Goal: Information Seeking & Learning: Learn about a topic

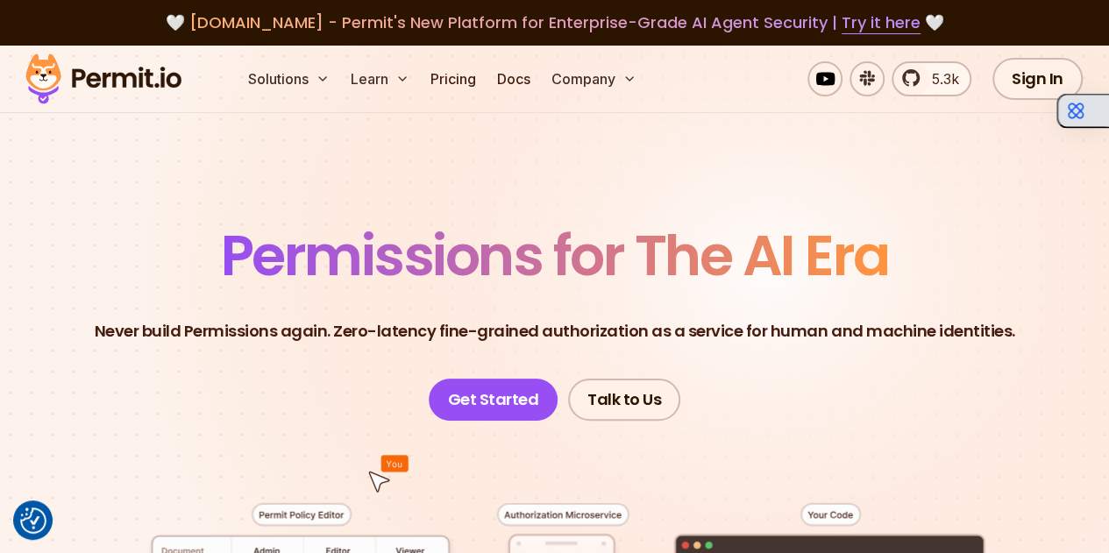
click at [1086, 115] on button "button" at bounding box center [1082, 111] width 53 height 35
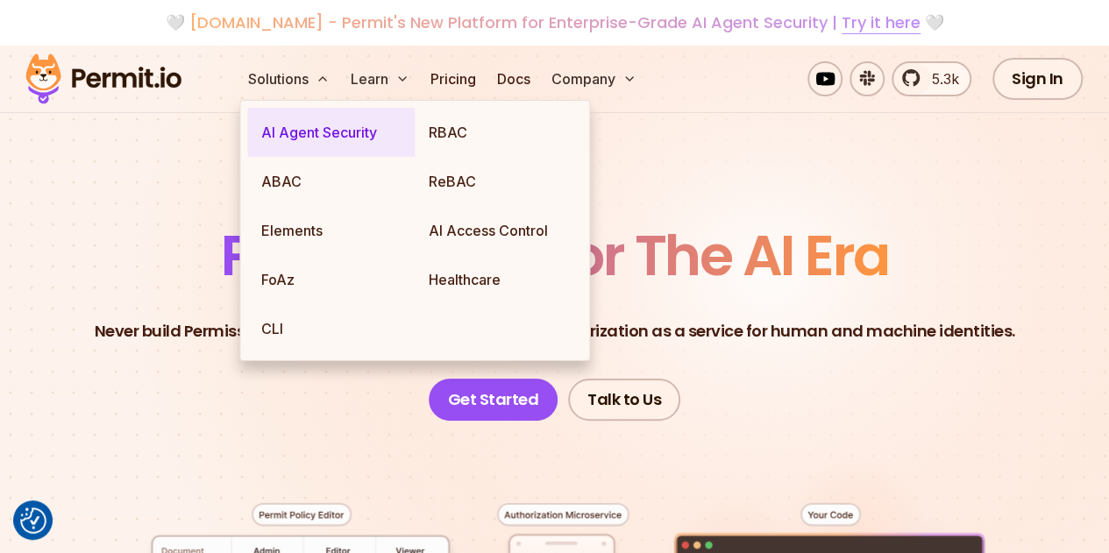
click at [311, 134] on link "AI Agent Security" at bounding box center [330, 132] width 167 height 49
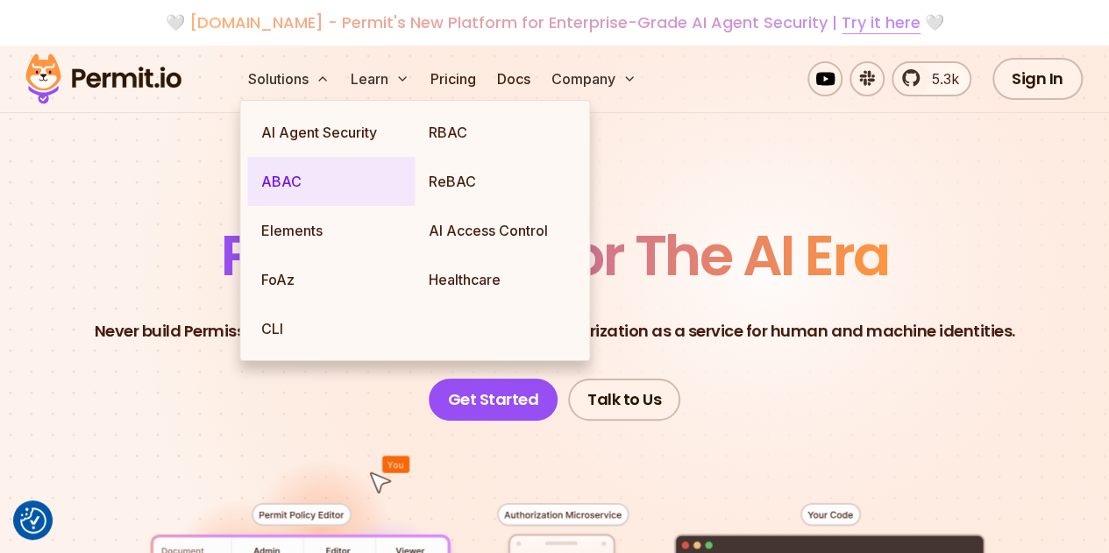
click at [280, 180] on link "ABAC" at bounding box center [330, 181] width 167 height 49
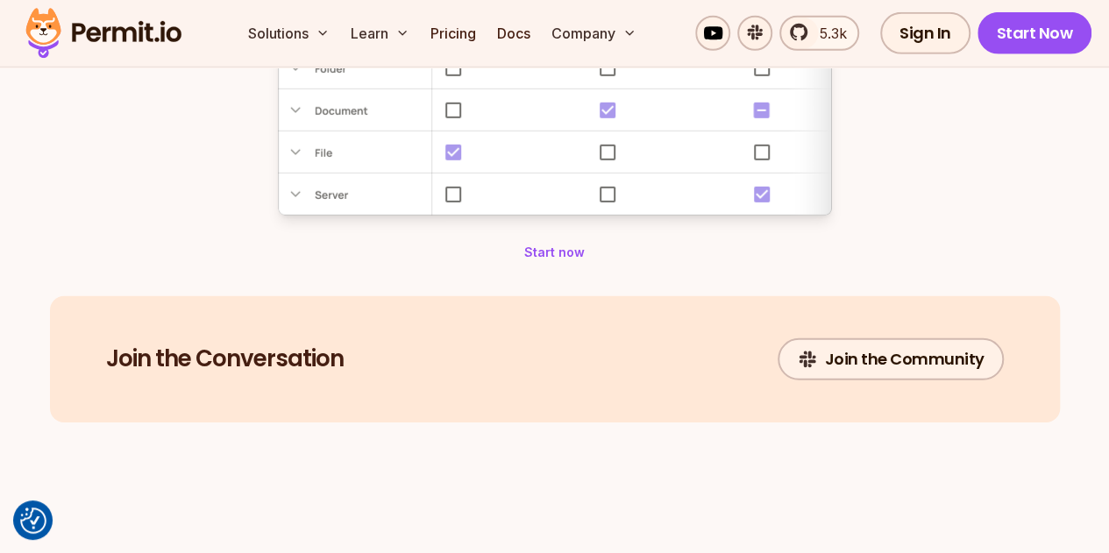
scroll to position [2503, 0]
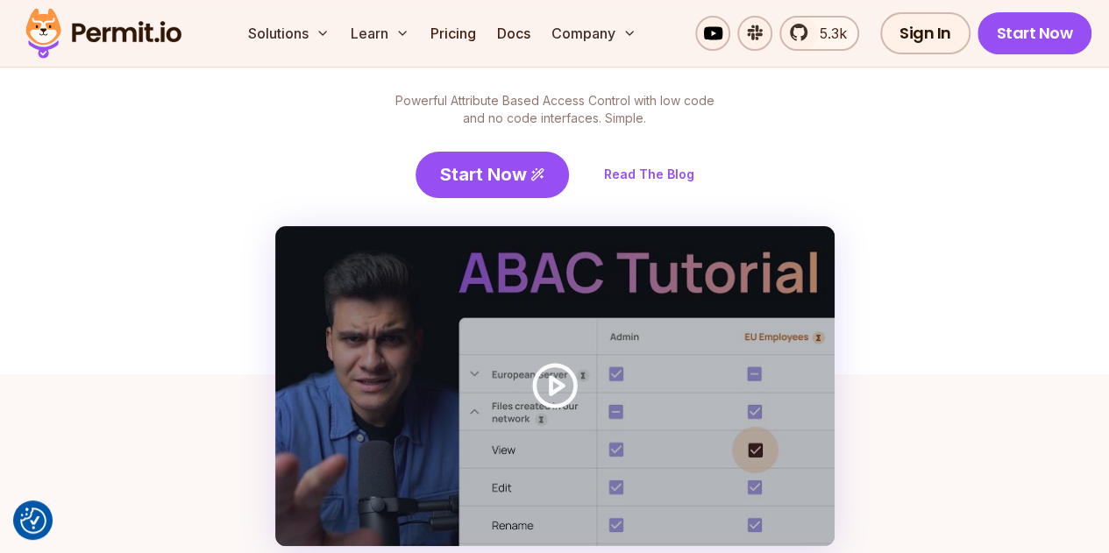
scroll to position [0, 0]
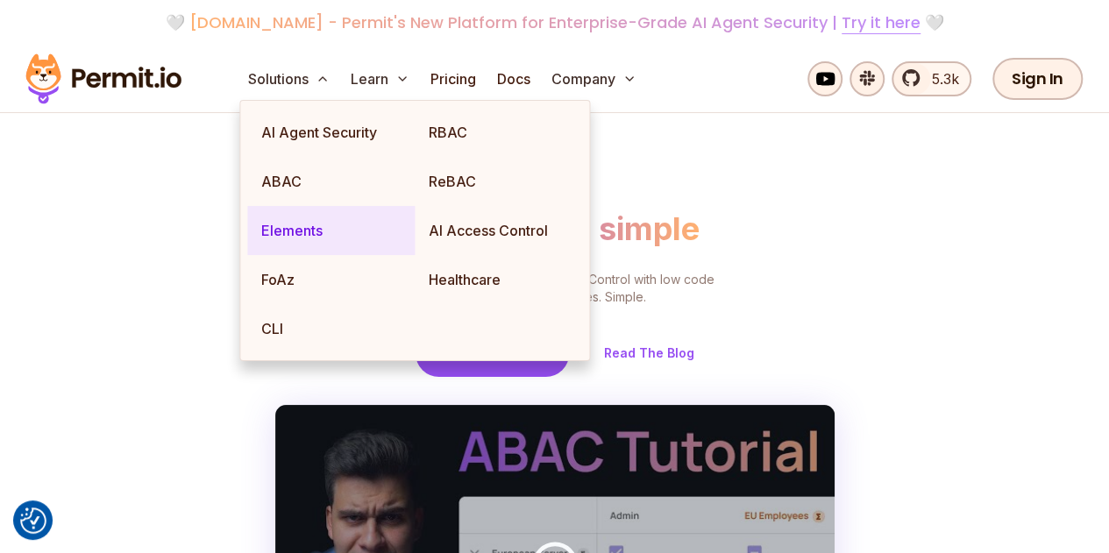
click at [283, 222] on link "Elements" at bounding box center [330, 230] width 167 height 49
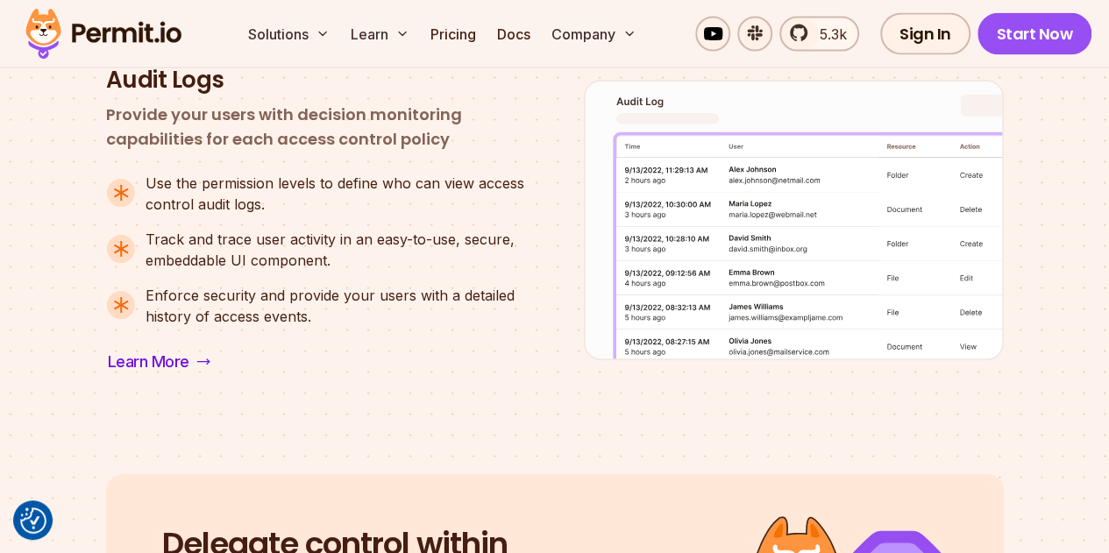
scroll to position [1643, 0]
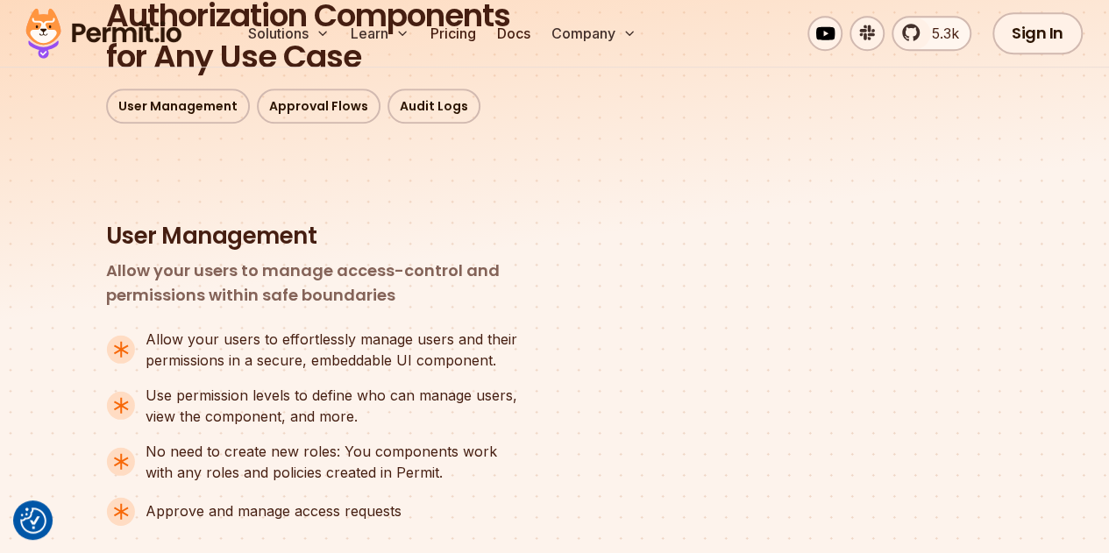
scroll to position [0, 0]
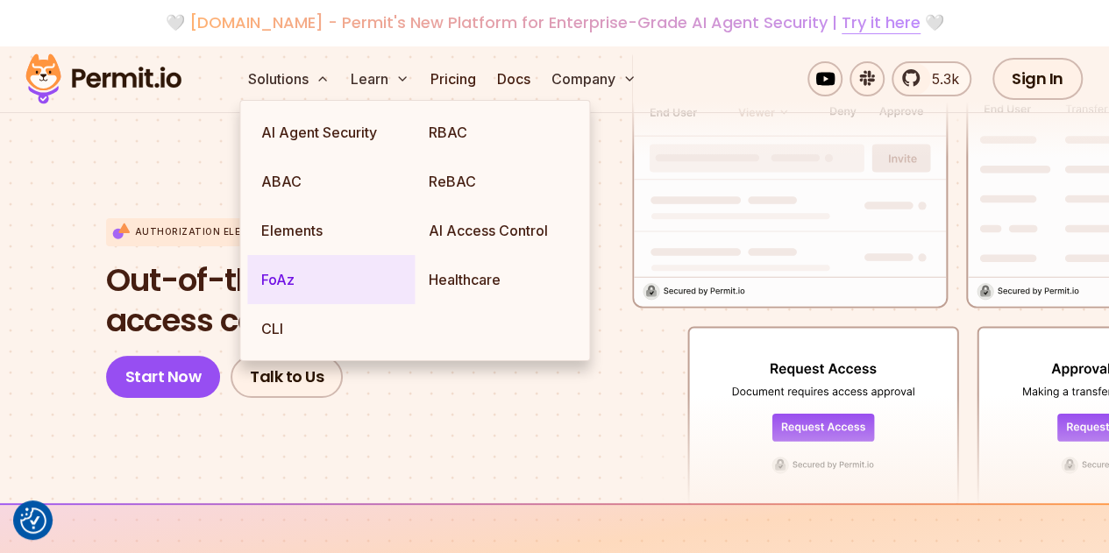
click at [266, 273] on link "FoAz" at bounding box center [330, 279] width 167 height 49
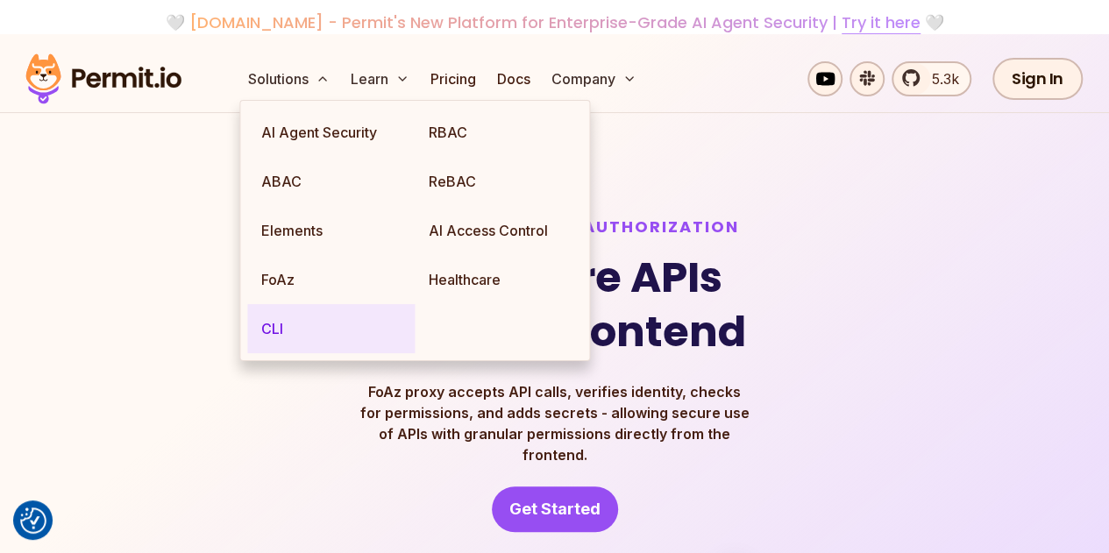
click at [273, 332] on link "CLI" at bounding box center [330, 328] width 167 height 49
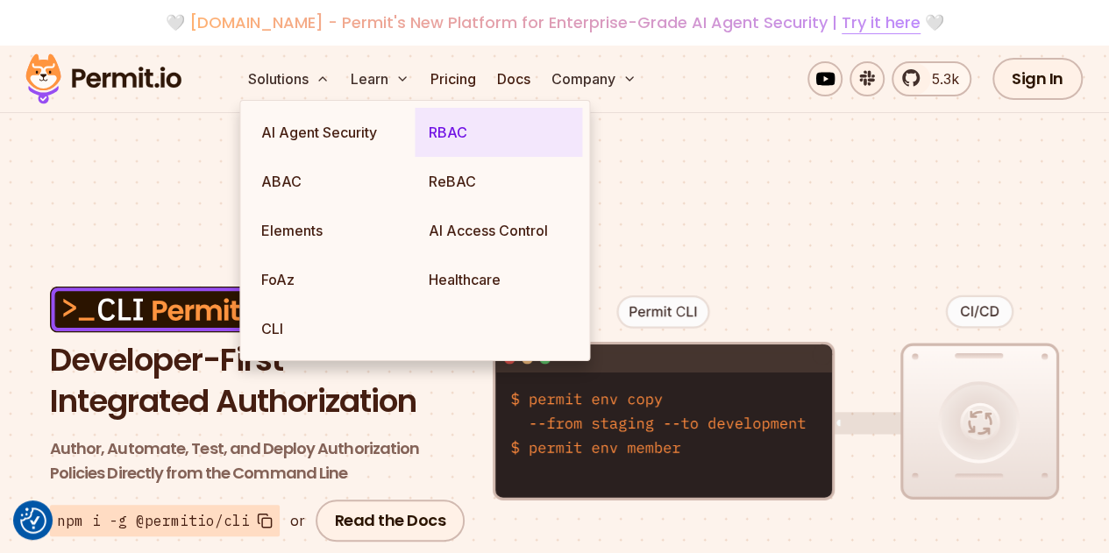
click at [447, 131] on link "RBAC" at bounding box center [498, 132] width 167 height 49
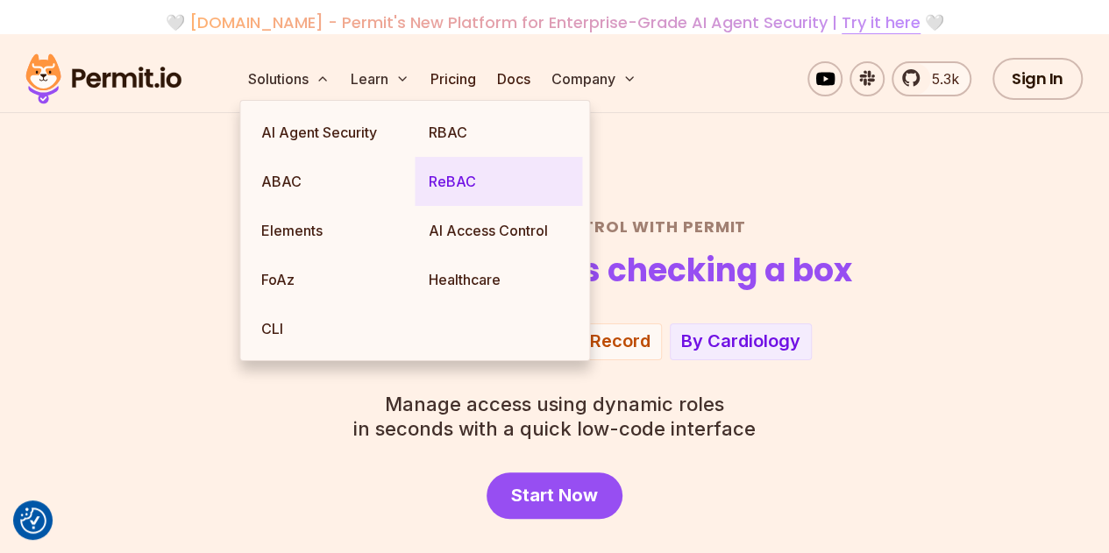
click at [451, 181] on link "ReBAC" at bounding box center [498, 181] width 167 height 49
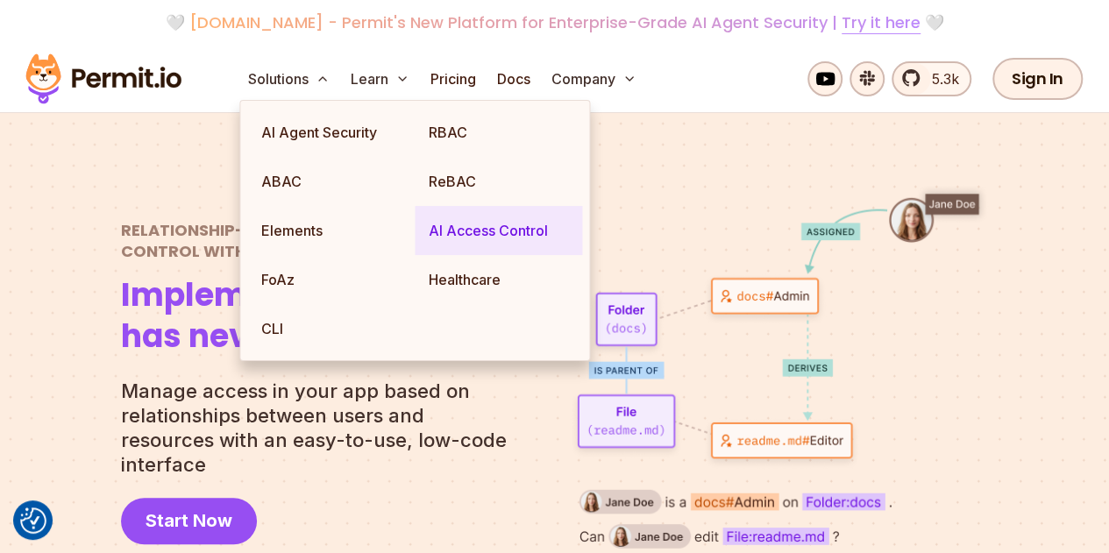
click at [497, 227] on link "AI Access Control" at bounding box center [498, 230] width 167 height 49
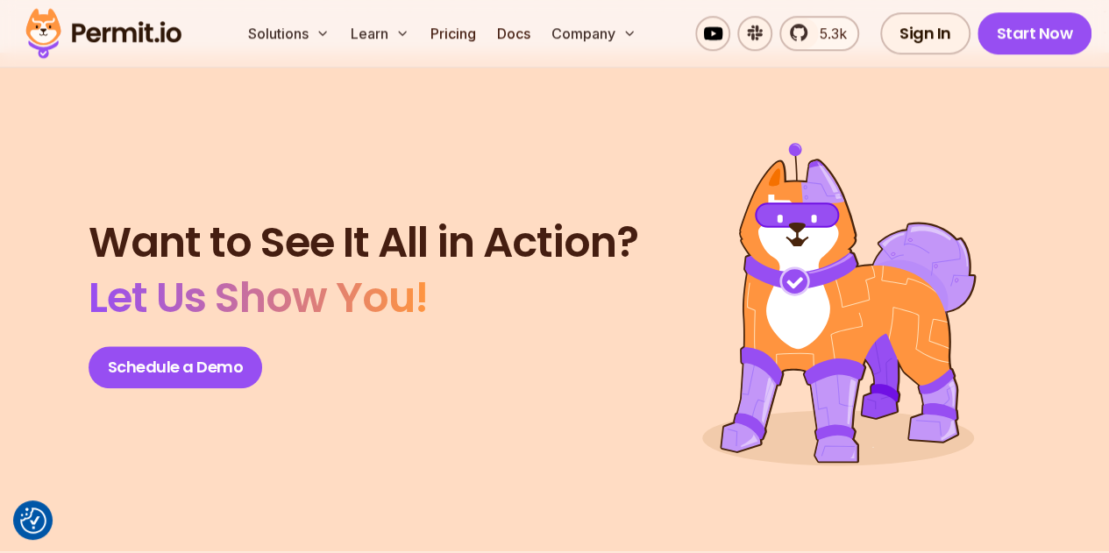
scroll to position [8043, 0]
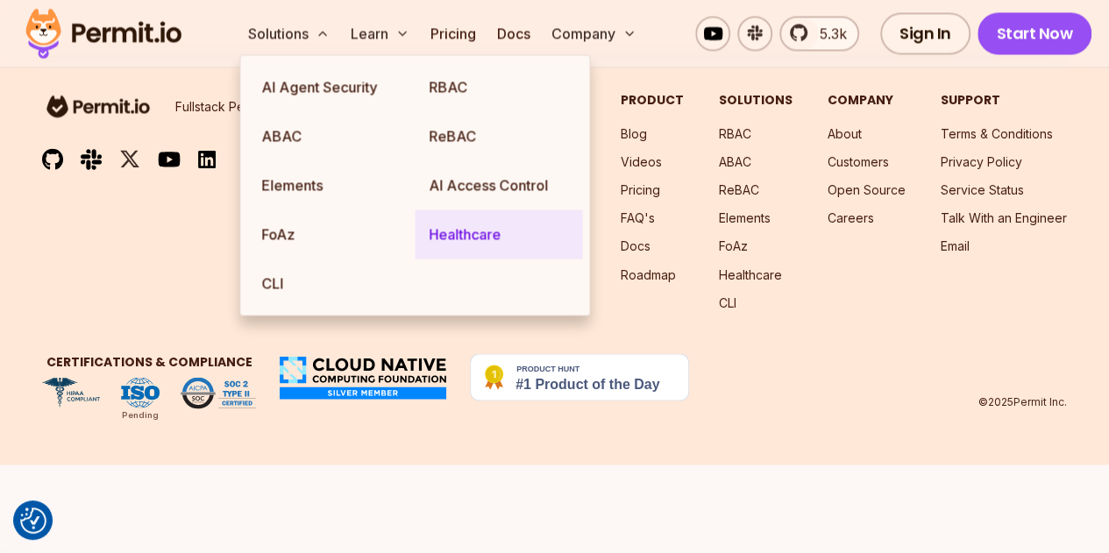
click at [463, 229] on link "Healthcare" at bounding box center [498, 233] width 167 height 49
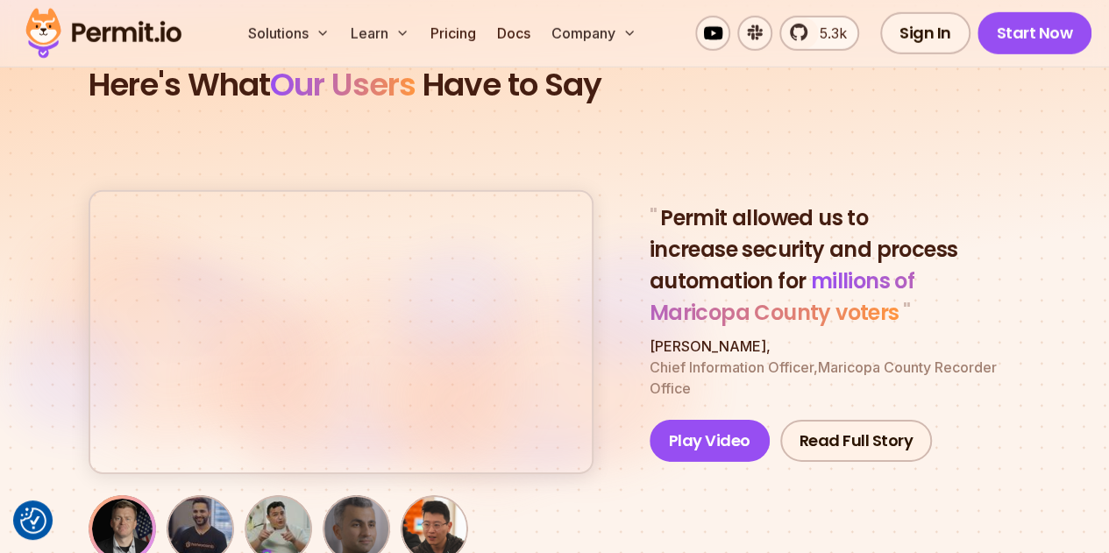
scroll to position [5876, 0]
click at [193, 500] on img "button" at bounding box center [200, 530] width 60 height 60
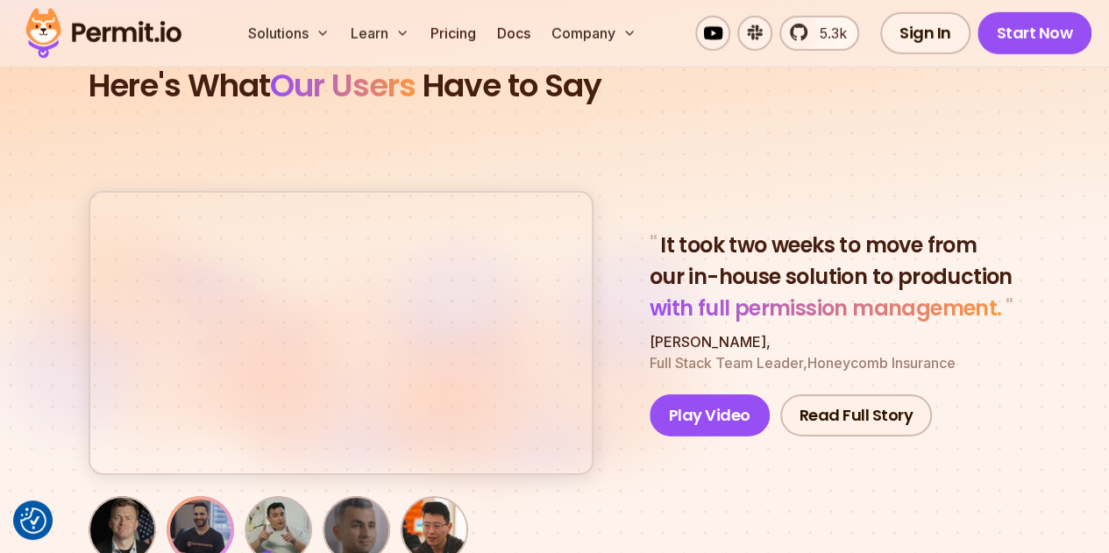
click at [275, 500] on img "button" at bounding box center [278, 530] width 60 height 60
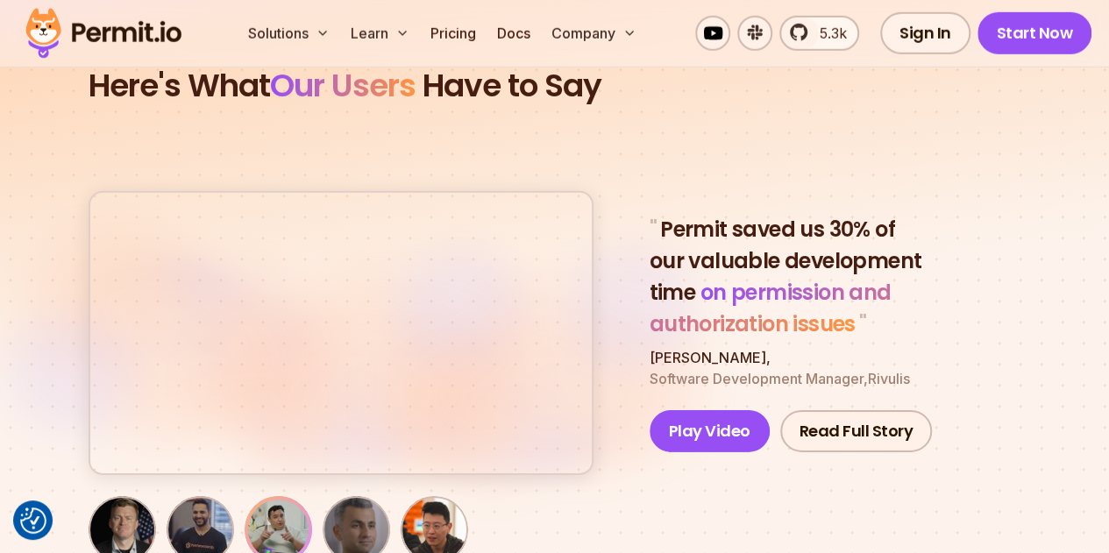
click at [105, 500] on img "button" at bounding box center [122, 530] width 60 height 60
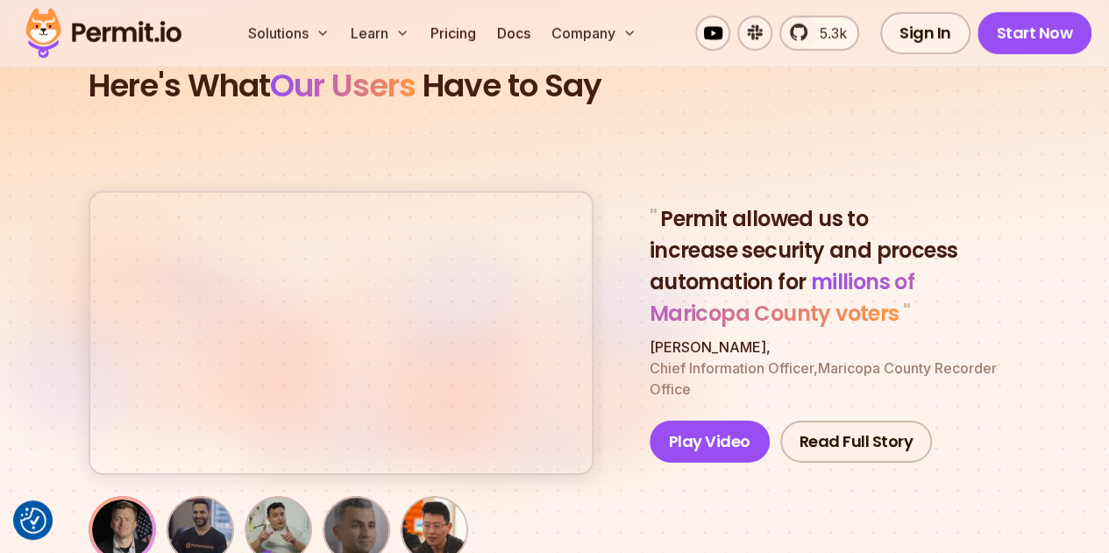
click at [271, 500] on img "button" at bounding box center [278, 530] width 60 height 60
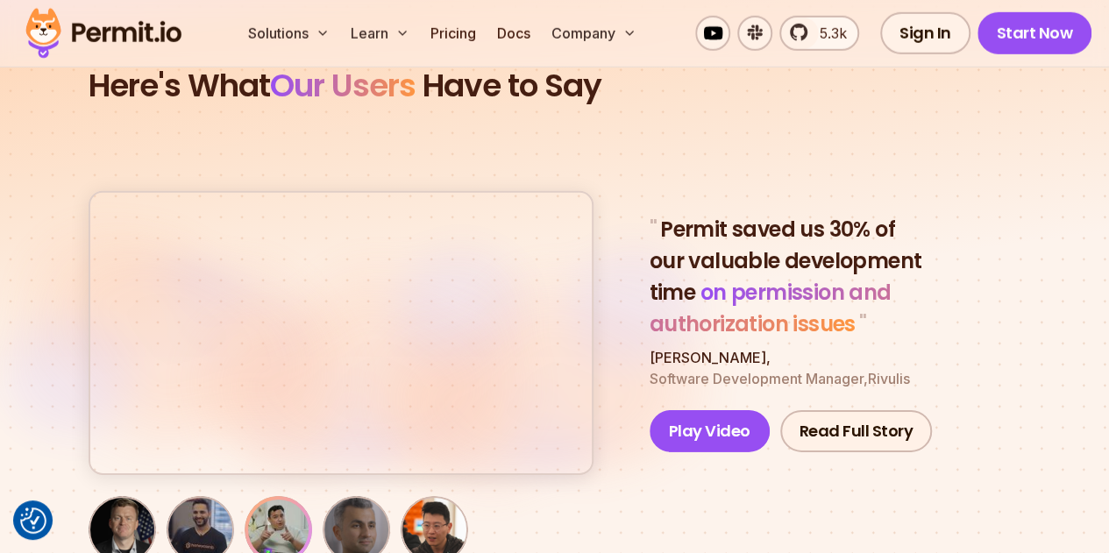
click at [356, 500] on img "button" at bounding box center [356, 530] width 60 height 60
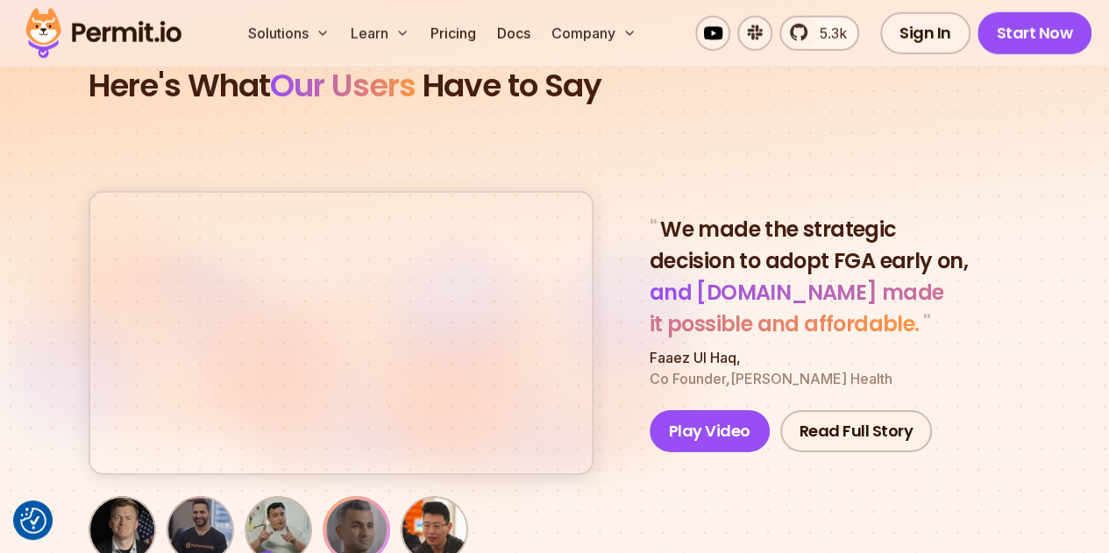
click at [432, 500] on img "button" at bounding box center [434, 530] width 60 height 60
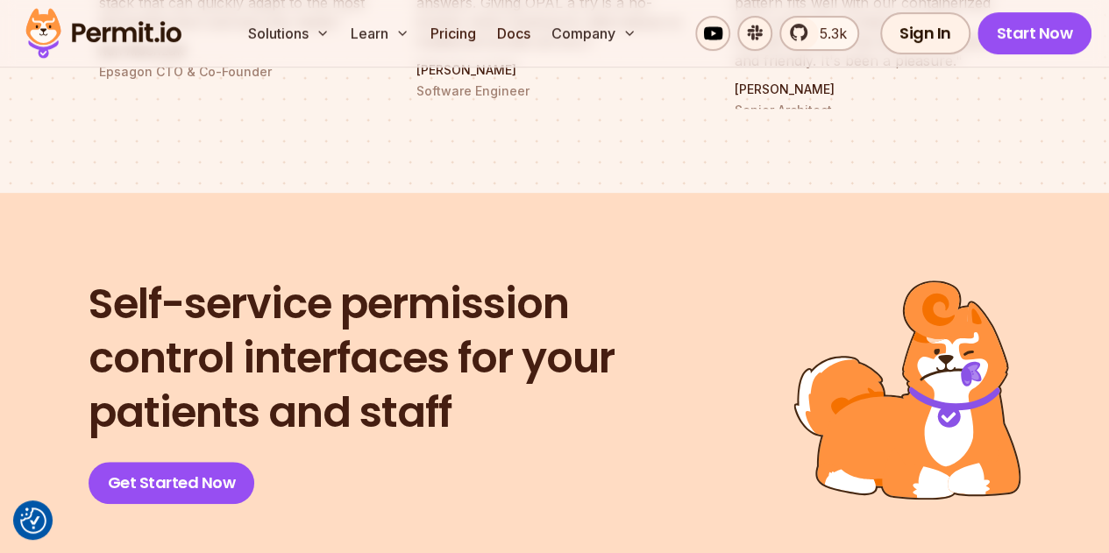
scroll to position [7018, 0]
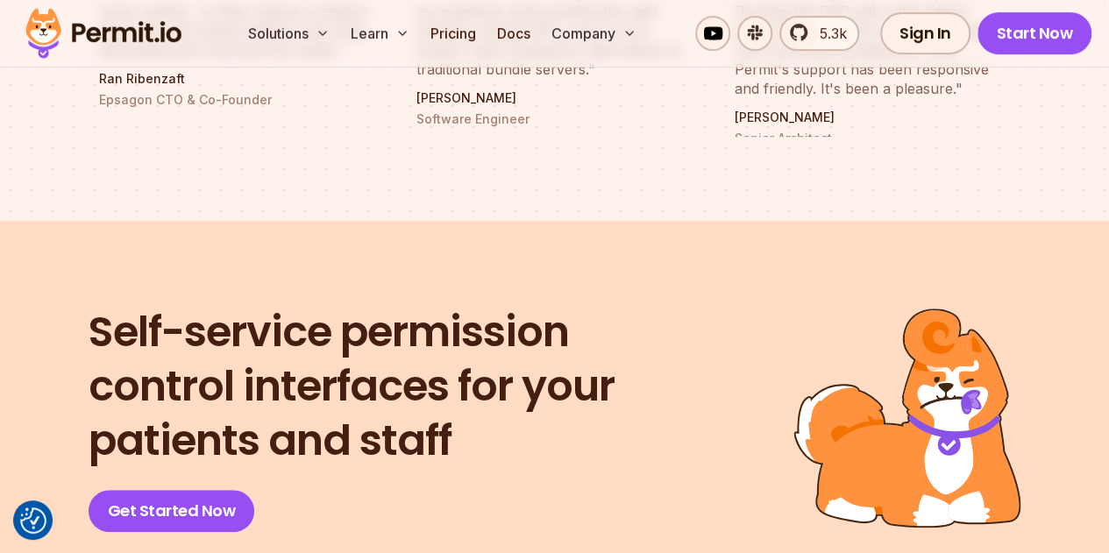
click at [93, 25] on img at bounding box center [104, 34] width 172 height 60
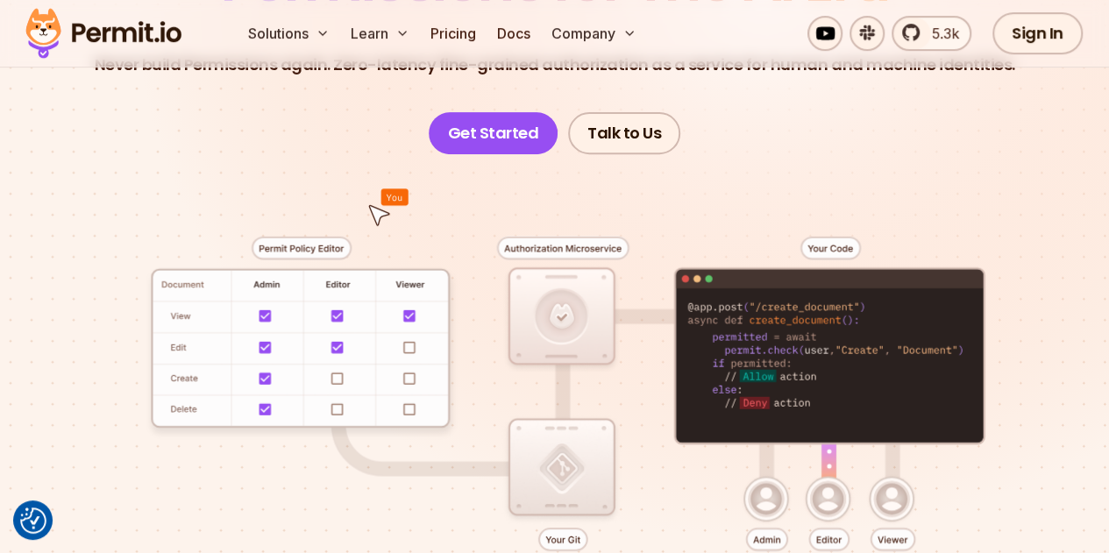
scroll to position [281, 0]
